Goal: Transaction & Acquisition: Purchase product/service

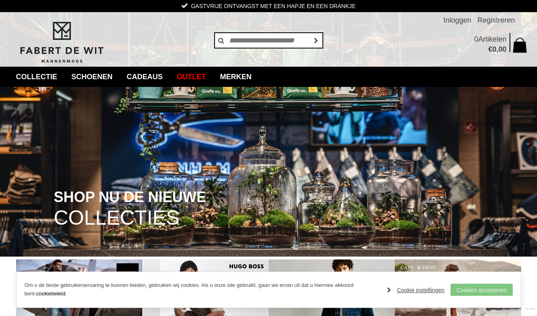
click at [486, 292] on link "Cookies accepteren" at bounding box center [482, 290] width 62 height 12
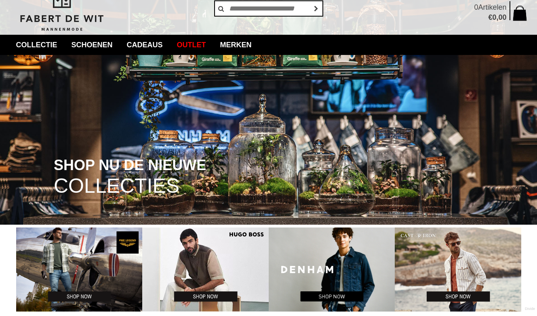
scroll to position [34, 0]
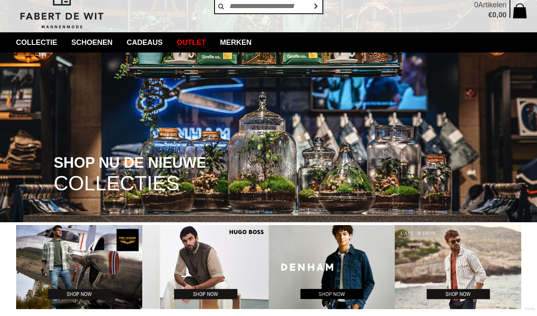
click at [175, 178] on span "COLLECTIES" at bounding box center [117, 183] width 126 height 21
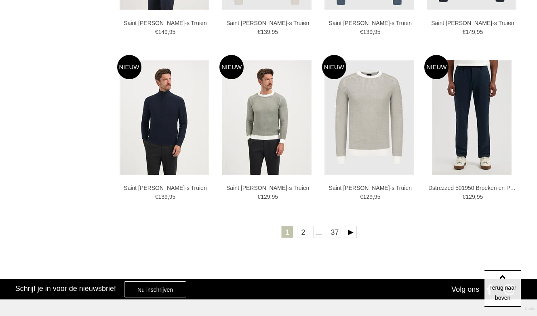
scroll to position [1427, 0]
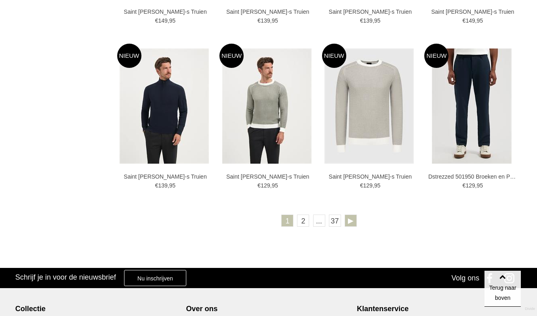
click at [350, 217] on link at bounding box center [351, 221] width 12 height 12
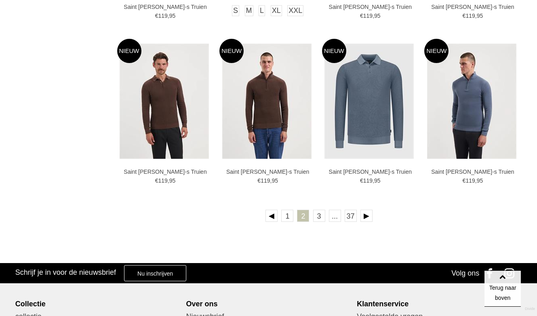
scroll to position [1422, 0]
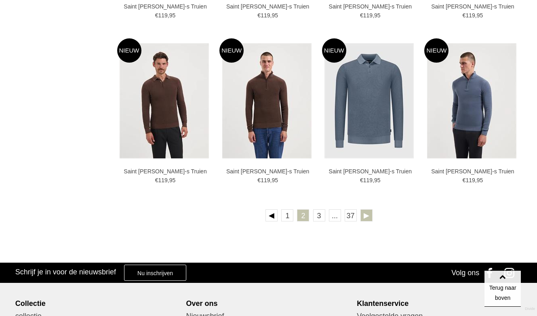
click at [363, 215] on link at bounding box center [367, 215] width 12 height 12
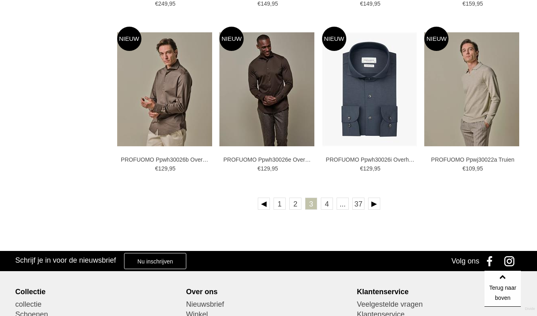
scroll to position [1435, 0]
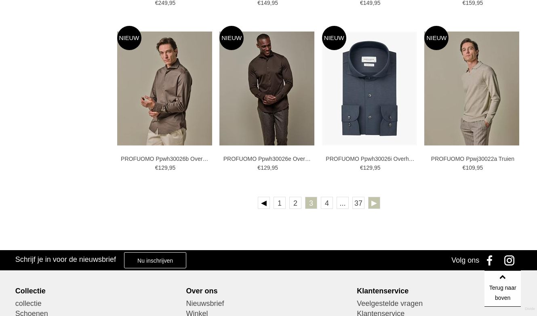
click at [375, 203] on link at bounding box center [374, 203] width 12 height 12
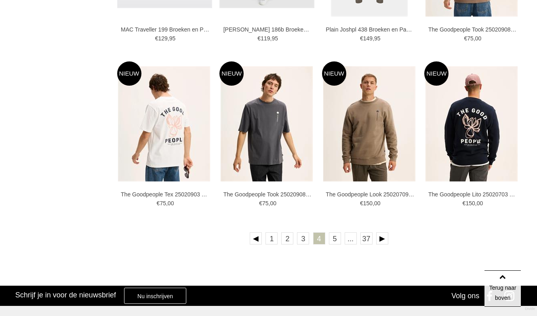
scroll to position [1406, 0]
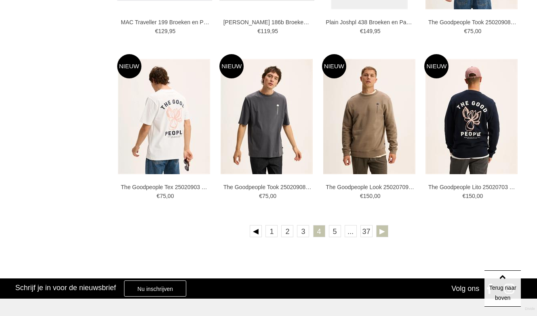
click at [379, 229] on link at bounding box center [382, 231] width 12 height 12
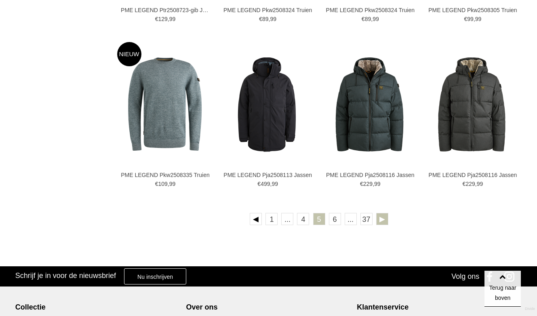
scroll to position [1424, 0]
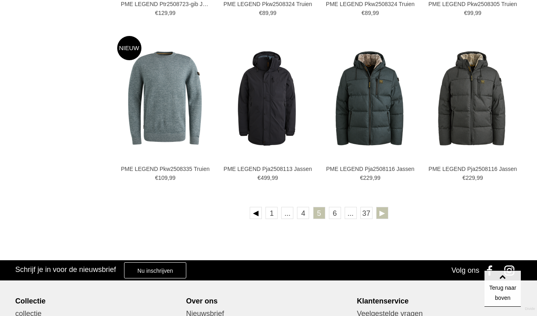
click at [382, 213] on link at bounding box center [382, 213] width 12 height 12
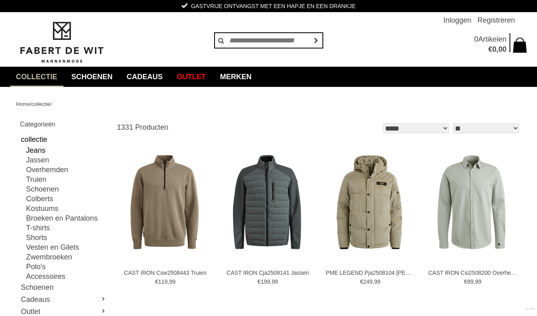
click at [39, 150] on link "Jeans" at bounding box center [66, 151] width 81 height 10
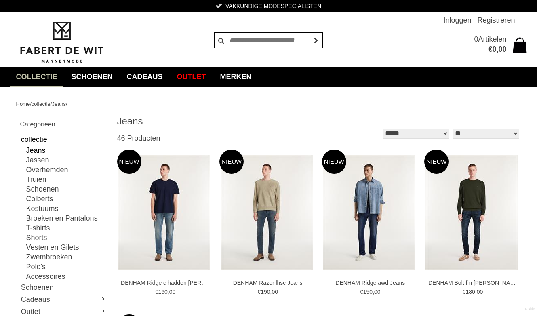
type input "**"
type input "***"
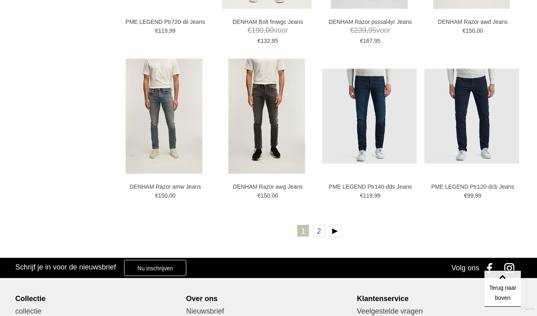
scroll to position [1418, 0]
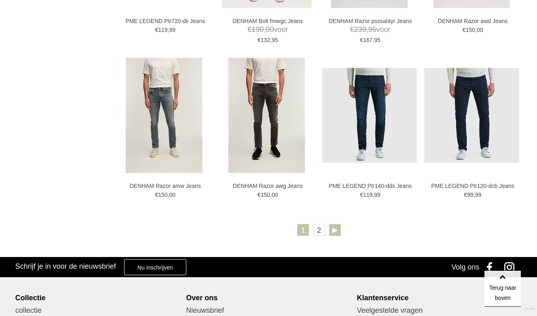
click at [336, 229] on link at bounding box center [335, 230] width 12 height 12
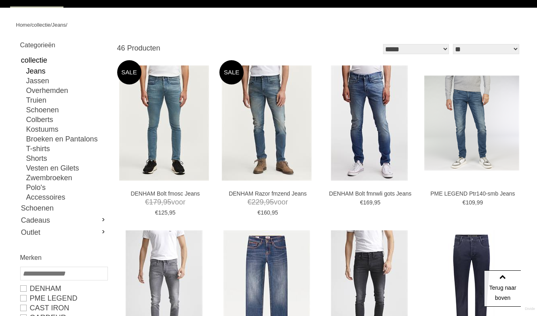
scroll to position [79, 0]
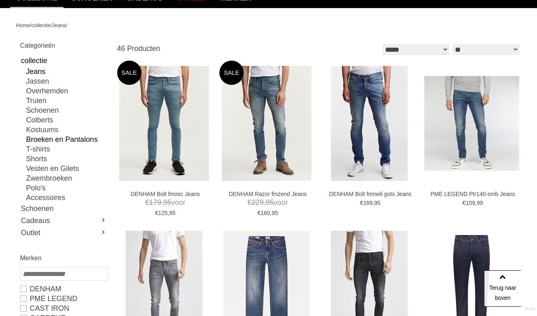
click at [69, 139] on link "Broeken en Pantalons" at bounding box center [66, 140] width 81 height 10
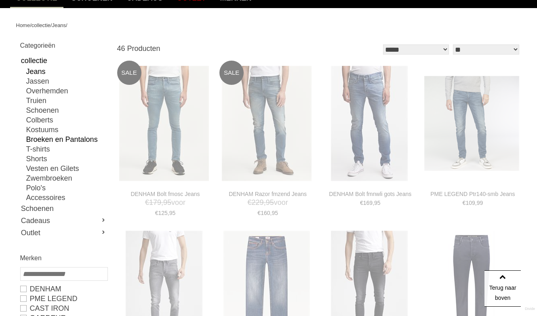
type input "**"
type input "***"
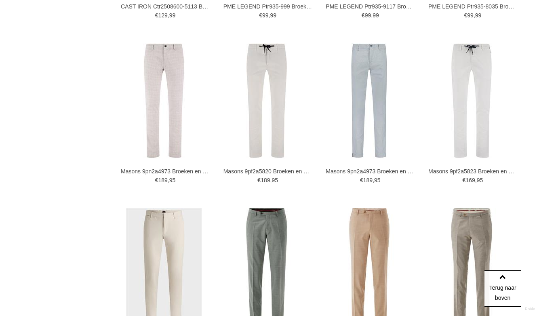
scroll to position [1269, 0]
